Goal: Transaction & Acquisition: Purchase product/service

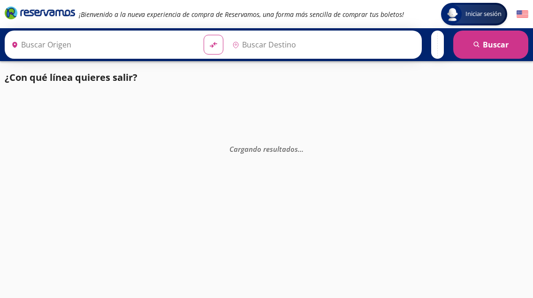
type input "[GEOGRAPHIC_DATA], [GEOGRAPHIC_DATA]"
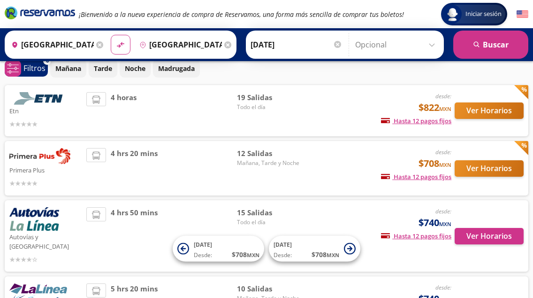
scroll to position [42, 0]
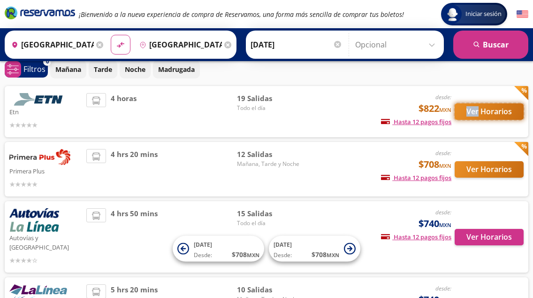
click at [476, 110] on button "Ver Horarios" at bounding box center [489, 111] width 69 height 16
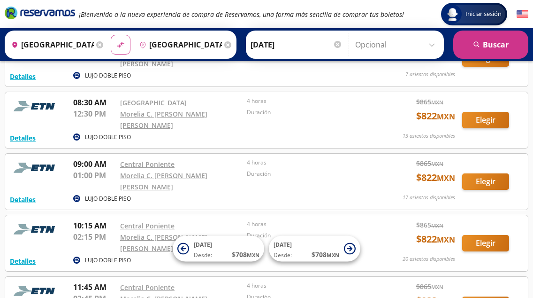
scroll to position [269, 0]
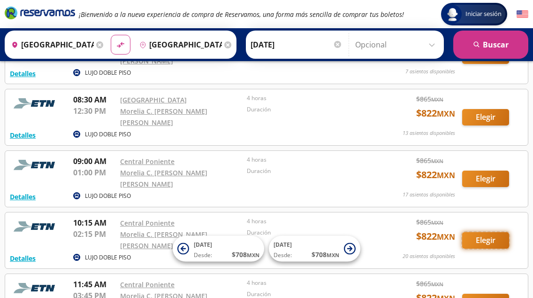
click at [494, 232] on button "Elegir" at bounding box center [485, 240] width 47 height 16
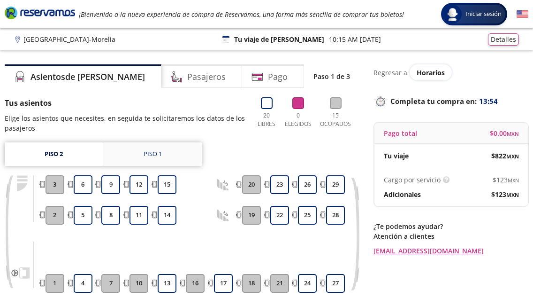
click at [158, 154] on div "Piso 1" at bounding box center [153, 153] width 18 height 9
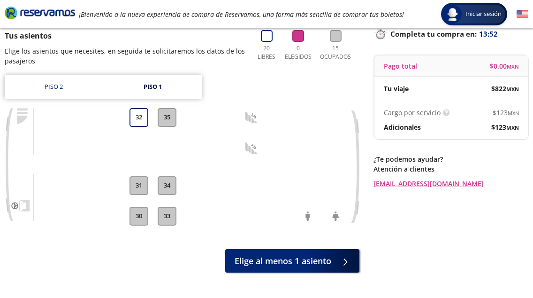
scroll to position [59, 0]
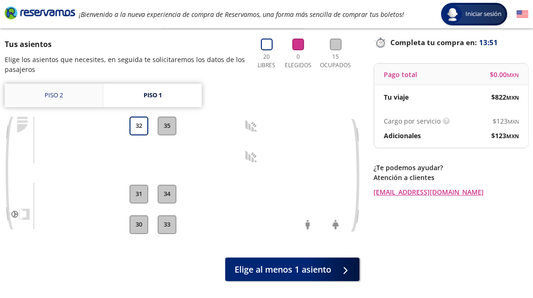
click at [62, 99] on link "Piso 2" at bounding box center [54, 95] width 98 height 23
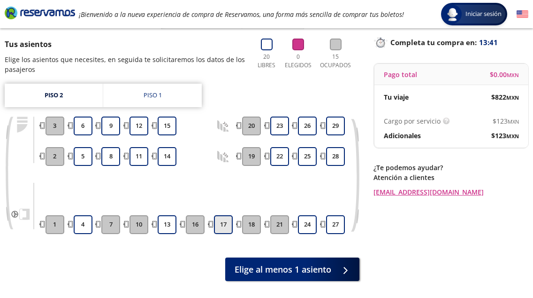
click at [226, 228] on button "17" at bounding box center [223, 224] width 19 height 19
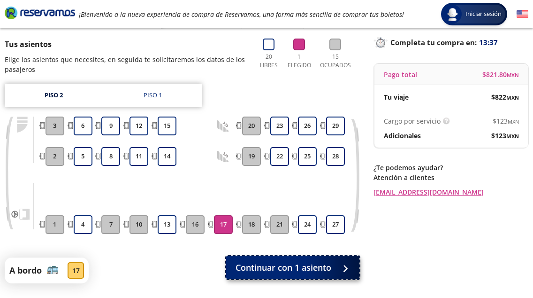
click at [260, 264] on span "Continuar con 1 asiento" at bounding box center [284, 267] width 96 height 13
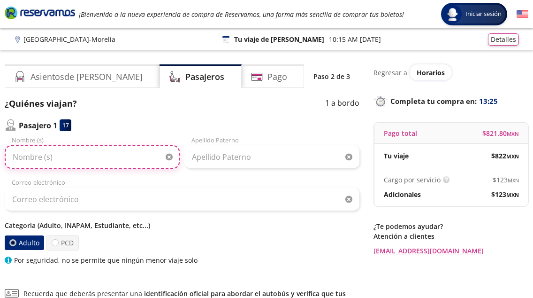
click at [117, 156] on input "Nombre (s)" at bounding box center [92, 156] width 175 height 23
type input "[PERSON_NAME]"
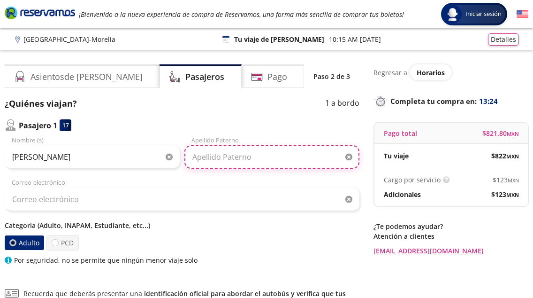
type input "[PERSON_NAME]"
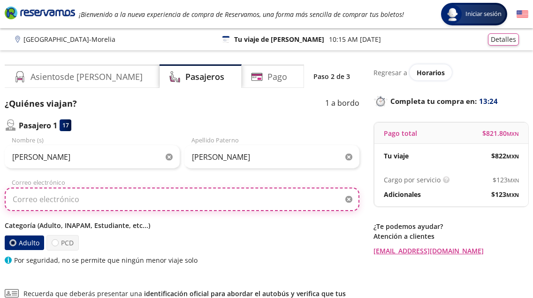
type input "[EMAIL_ADDRESS][DOMAIN_NAME]"
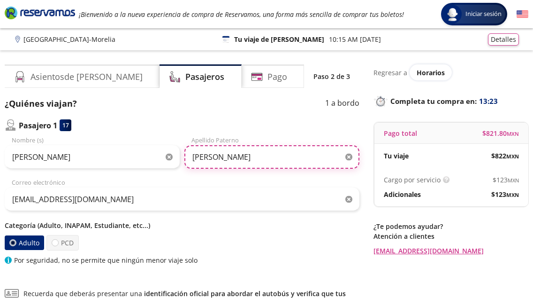
click at [224, 160] on input "[PERSON_NAME]" at bounding box center [271, 156] width 175 height 23
type input "[PERSON_NAME]"
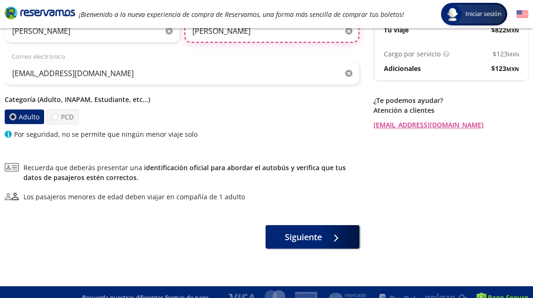
scroll to position [133, 0]
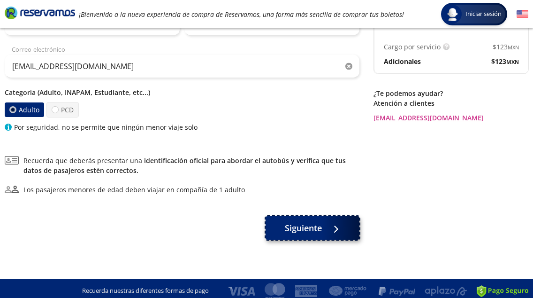
click at [293, 227] on span "Siguiente" at bounding box center [303, 228] width 37 height 13
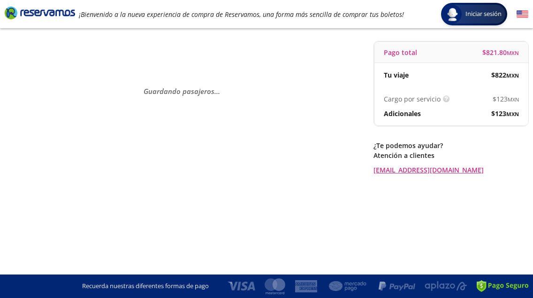
scroll to position [0, 0]
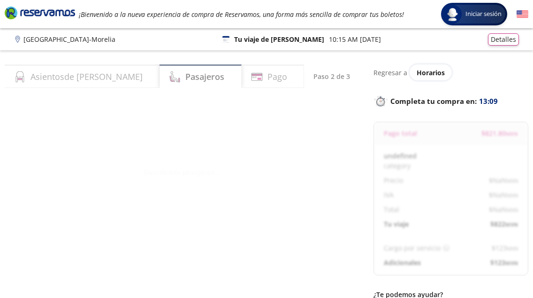
select select "MX"
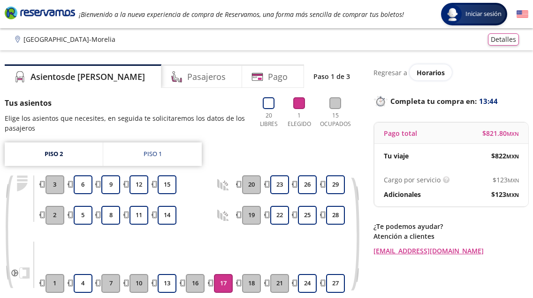
scroll to position [59, 0]
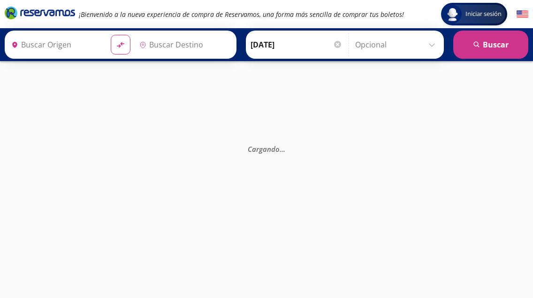
type input "[GEOGRAPHIC_DATA], [GEOGRAPHIC_DATA]"
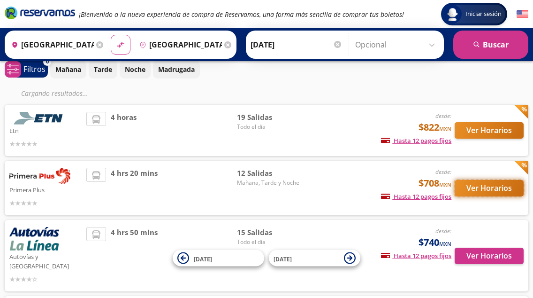
click at [479, 186] on button "Ver Horarios" at bounding box center [489, 188] width 69 height 16
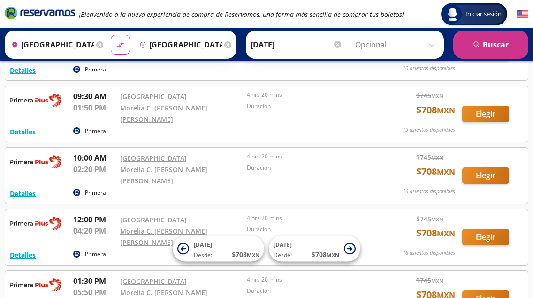
scroll to position [152, 0]
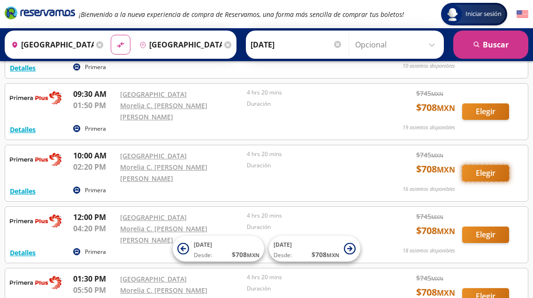
click at [493, 165] on button "Elegir" at bounding box center [485, 173] width 47 height 16
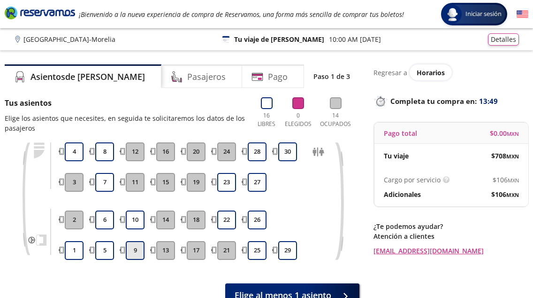
click at [135, 251] on button "9" at bounding box center [135, 250] width 19 height 19
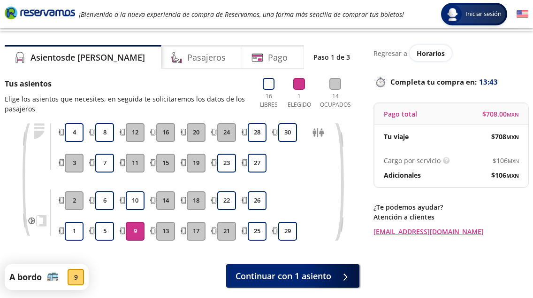
scroll to position [14, 0]
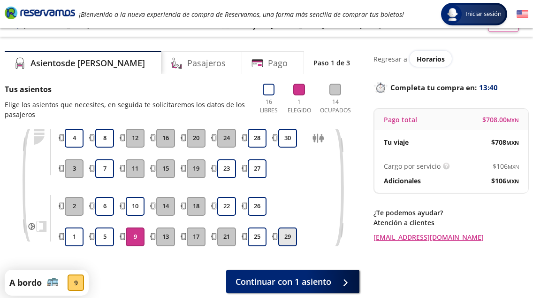
click at [289, 237] on button "29" at bounding box center [287, 236] width 19 height 19
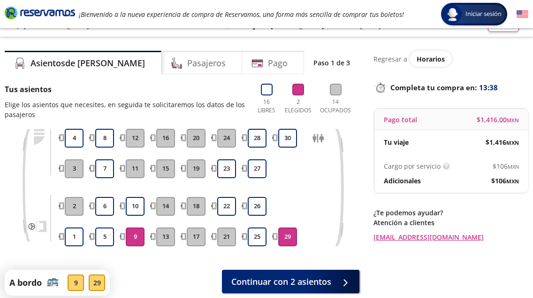
click at [131, 234] on button "9" at bounding box center [135, 236] width 19 height 19
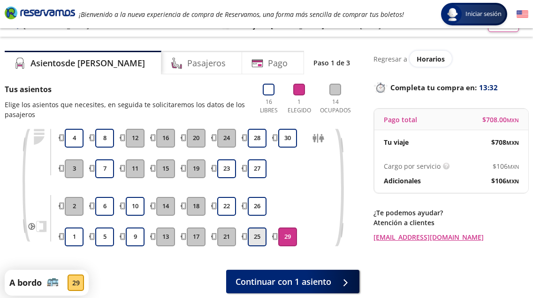
click at [256, 236] on button "25" at bounding box center [257, 236] width 19 height 19
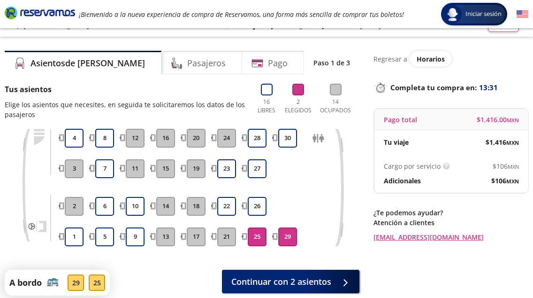
click at [287, 236] on button "29" at bounding box center [287, 236] width 19 height 19
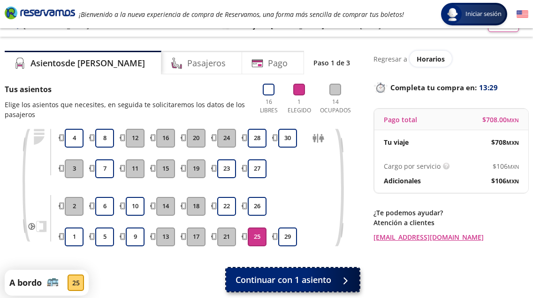
click at [279, 280] on span "Continuar con 1 asiento" at bounding box center [284, 279] width 96 height 13
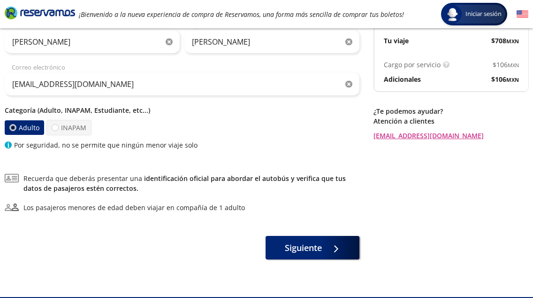
scroll to position [123, 0]
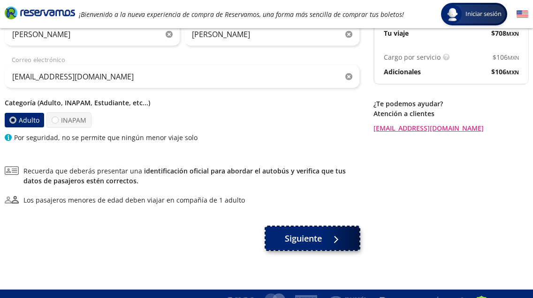
click at [287, 242] on span "Siguiente" at bounding box center [303, 238] width 37 height 13
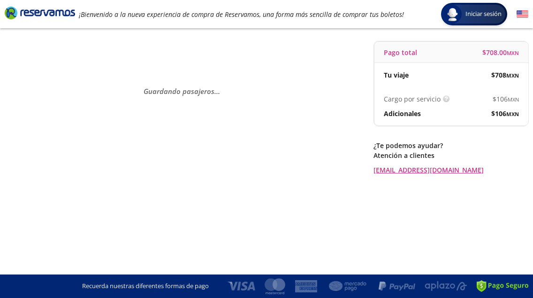
scroll to position [0, 0]
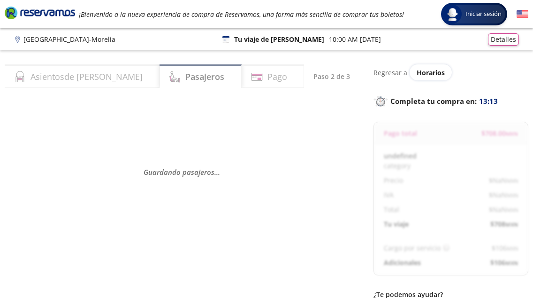
select select "MX"
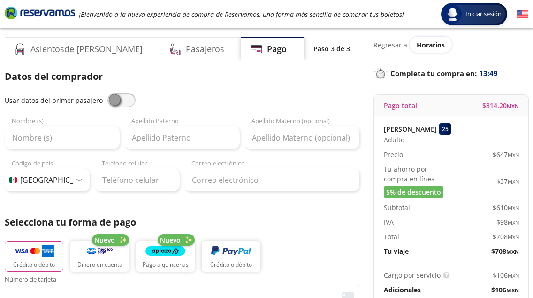
scroll to position [28, 0]
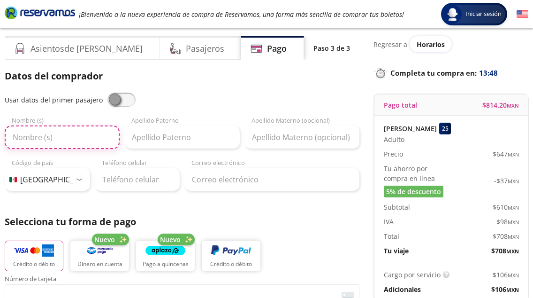
click at [86, 140] on input "Nombre (s)" at bounding box center [62, 136] width 115 height 23
type input "[PERSON_NAME]"
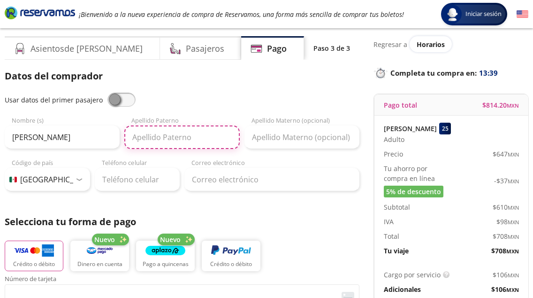
click at [161, 140] on input "Apellido Paterno" at bounding box center [181, 136] width 115 height 23
type input "[PERSON_NAME]"
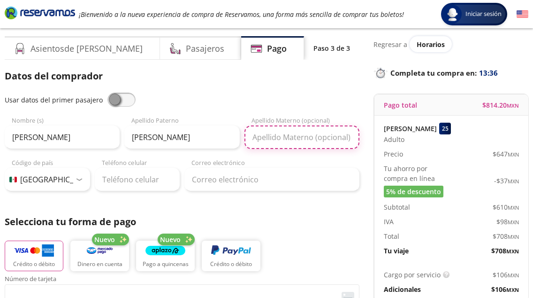
type input "[PERSON_NAME]"
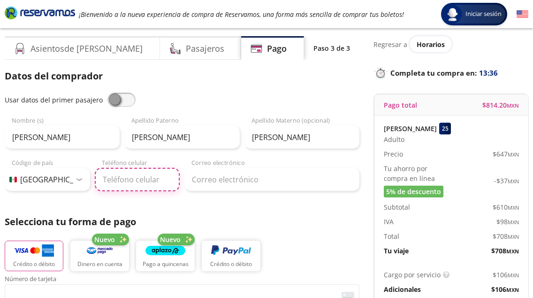
type input "55 3465 6969"
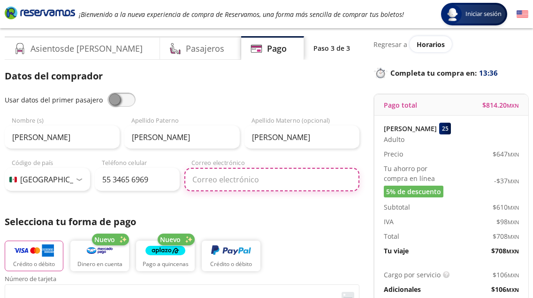
type input "[EMAIL_ADDRESS][DOMAIN_NAME]"
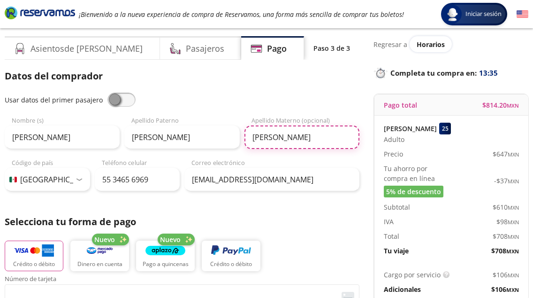
click at [280, 139] on input "[PERSON_NAME]" at bounding box center [302, 136] width 115 height 23
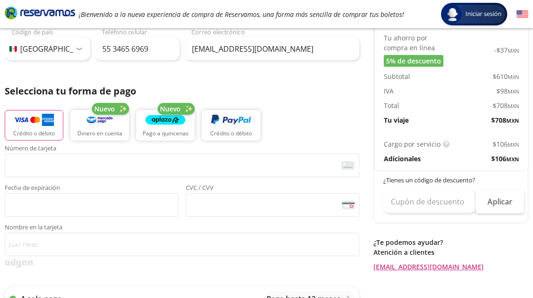
scroll to position [161, 0]
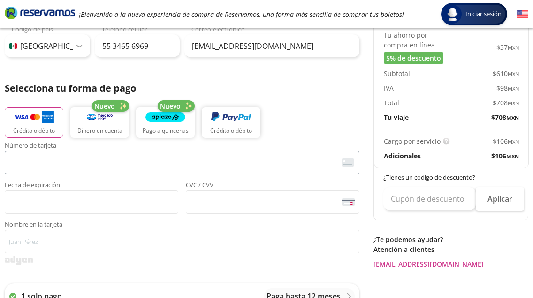
type input "[PERSON_NAME]"
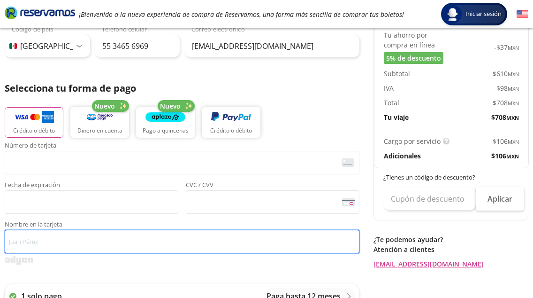
type input "[PERSON_NAME]"
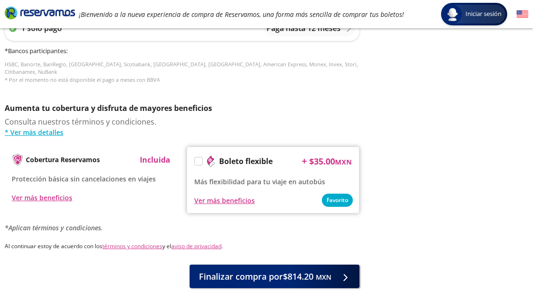
scroll to position [442, 0]
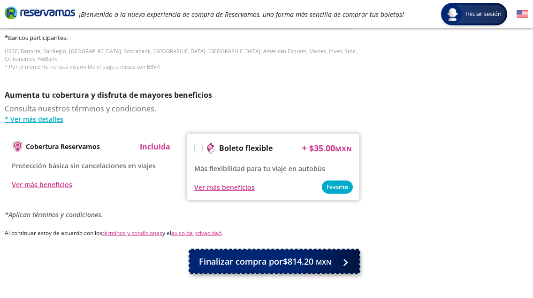
click at [301, 255] on span "Finalizar compra por $814.20 MXN" at bounding box center [265, 261] width 132 height 13
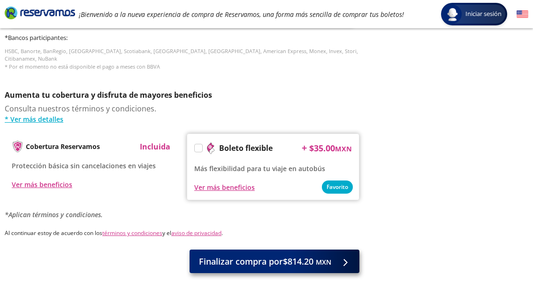
scroll to position [0, 0]
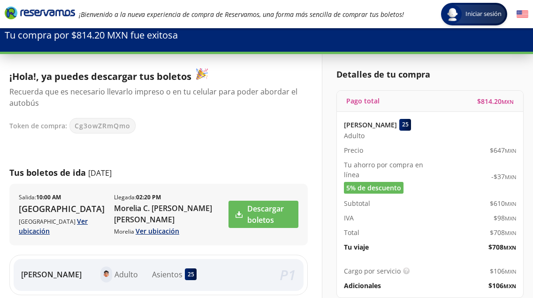
scroll to position [32, 0]
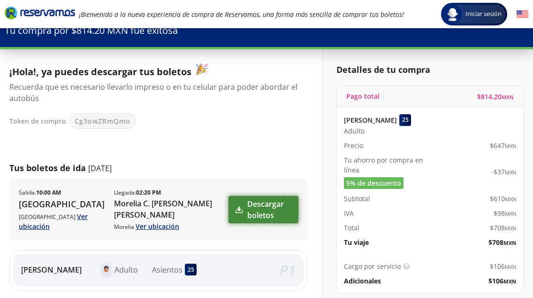
click at [263, 209] on link "Descargar boletos" at bounding box center [264, 209] width 70 height 27
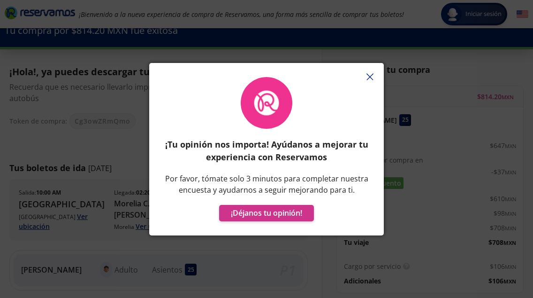
click at [369, 76] on line "button" at bounding box center [370, 77] width 6 height 6
